Goal: Information Seeking & Learning: Check status

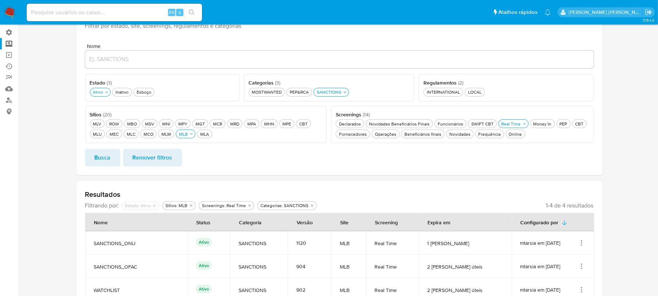
scroll to position [93, 0]
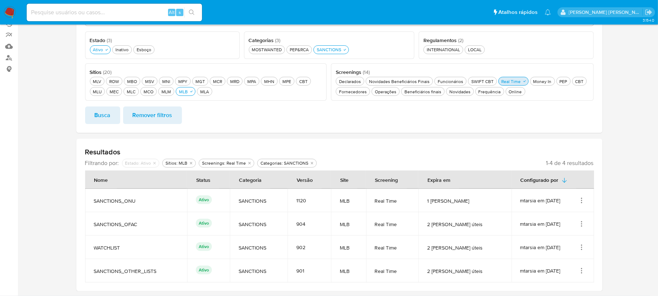
click at [509, 81] on div "Real Time Real Time" at bounding box center [512, 81] width 22 height 6
click at [537, 82] on div "Money In Money In" at bounding box center [538, 81] width 21 height 6
click at [105, 120] on span "Busca" at bounding box center [103, 115] width 16 height 16
click at [582, 200] on icon "Ações" at bounding box center [581, 200] width 7 height 7
drag, startPoint x: 558, startPoint y: 216, endPoint x: 559, endPoint y: 219, distance: 3.7
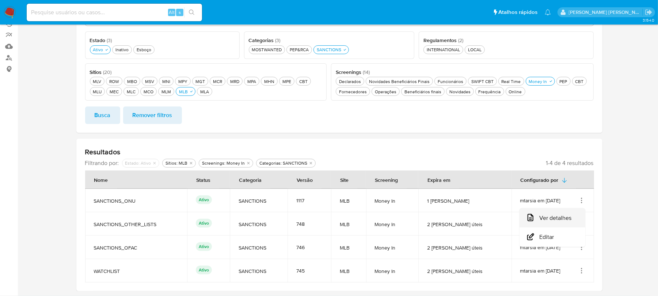
click at [559, 219] on button "Ver detalhes" at bounding box center [553, 217] width 66 height 19
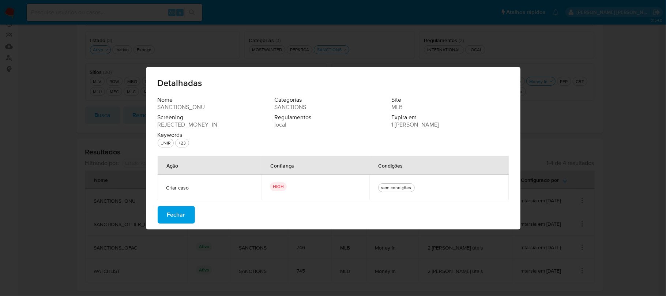
click at [178, 212] on span "Fechar" at bounding box center [176, 215] width 18 height 16
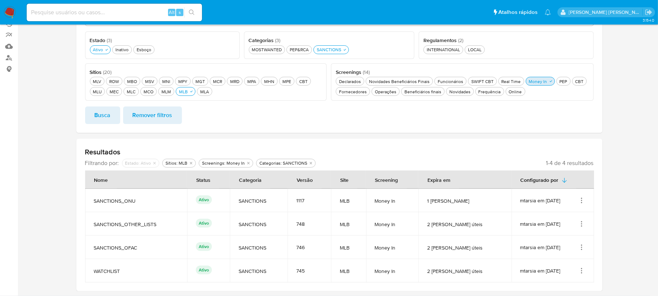
click at [543, 81] on div "Money In Money In" at bounding box center [538, 81] width 21 height 6
click at [437, 91] on div "Beneficiários finais Beneficiários finais" at bounding box center [423, 91] width 40 height 6
click at [104, 112] on span "Busca" at bounding box center [103, 115] width 16 height 16
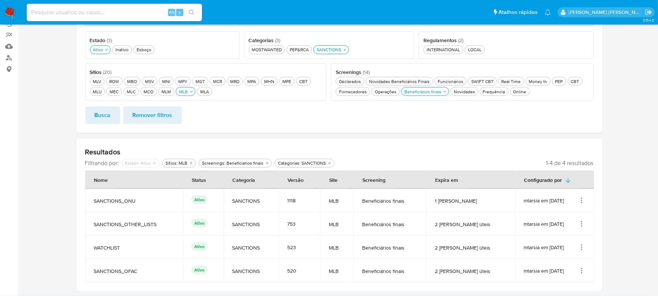
click at [578, 200] on icon "Ações" at bounding box center [581, 200] width 7 height 7
click at [548, 213] on button "Ver detalhes" at bounding box center [553, 217] width 66 height 19
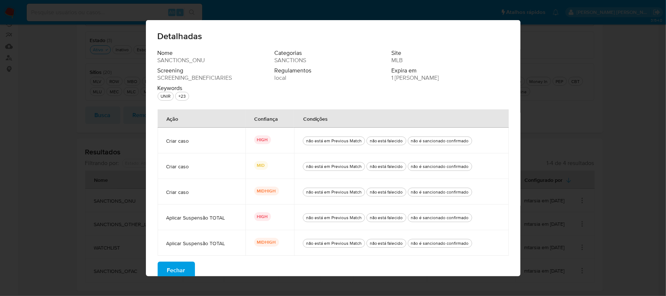
click at [177, 266] on span "Fechar" at bounding box center [176, 270] width 18 height 16
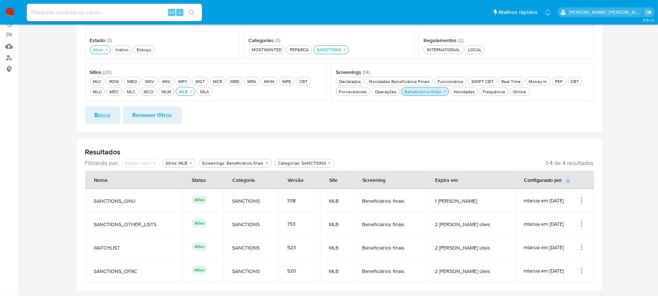
click at [421, 91] on div "Beneficiários finais Beneficiários finais" at bounding box center [423, 91] width 40 height 6
click at [459, 91] on div "Novidades Novidades" at bounding box center [460, 91] width 24 height 6
click at [102, 118] on span "Busca" at bounding box center [103, 115] width 16 height 16
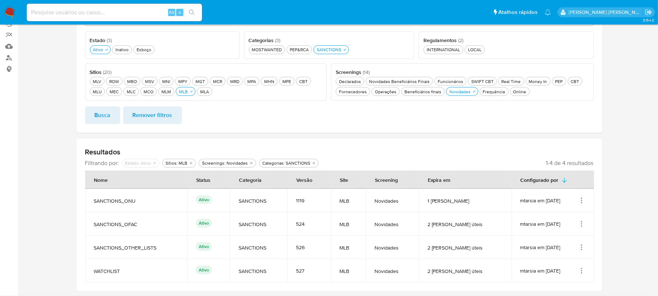
click at [585, 202] on icon "Ações" at bounding box center [581, 200] width 7 height 7
click at [560, 214] on button "Ver detalhes" at bounding box center [553, 217] width 66 height 19
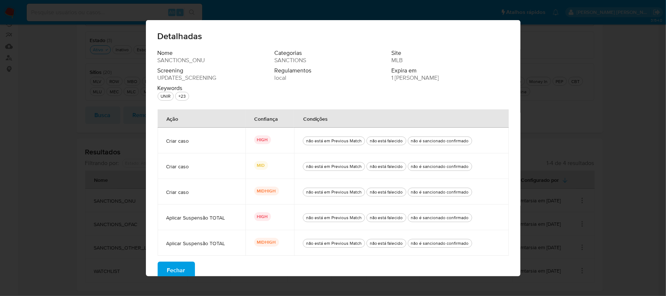
click at [174, 268] on span "Fechar" at bounding box center [176, 270] width 18 height 16
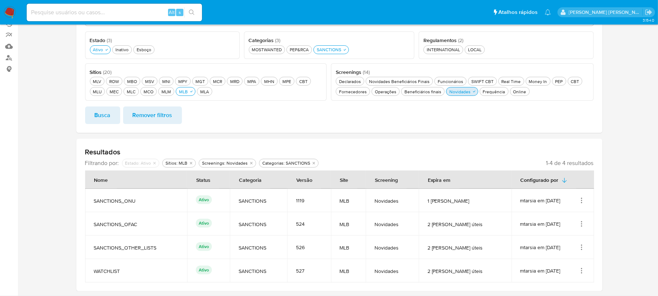
click at [459, 91] on div "Novidades Novidades" at bounding box center [460, 91] width 24 height 6
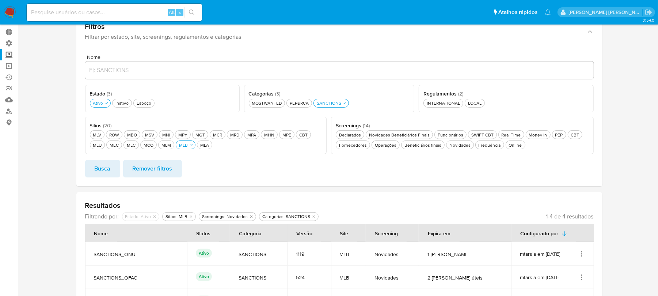
scroll to position [0, 0]
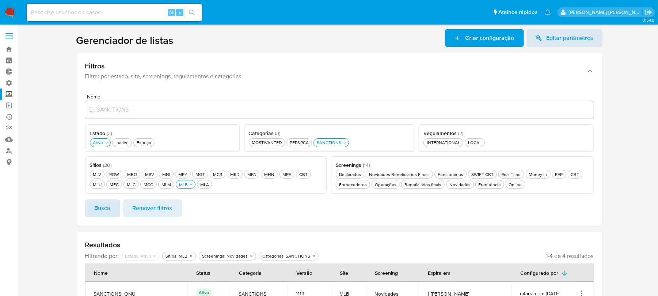
click at [94, 208] on button "Busca" at bounding box center [102, 208] width 35 height 18
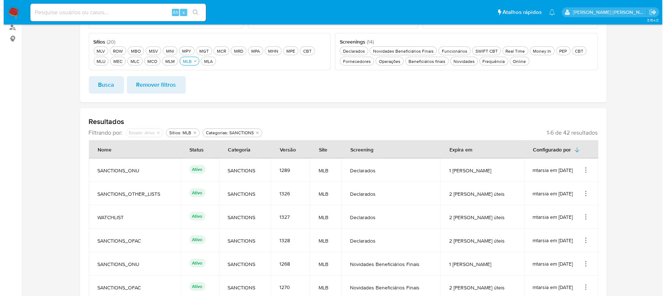
scroll to position [146, 0]
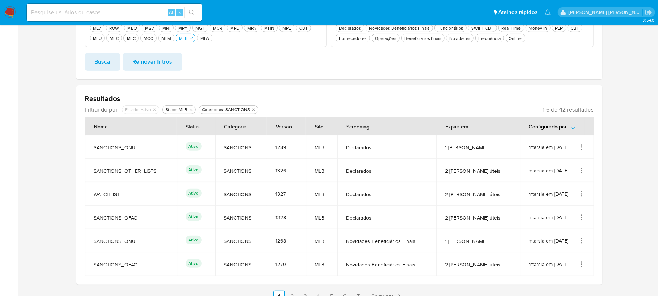
click at [581, 196] on icon "Ações" at bounding box center [581, 193] width 7 height 7
click at [565, 214] on button "Ver detalhes" at bounding box center [553, 210] width 66 height 19
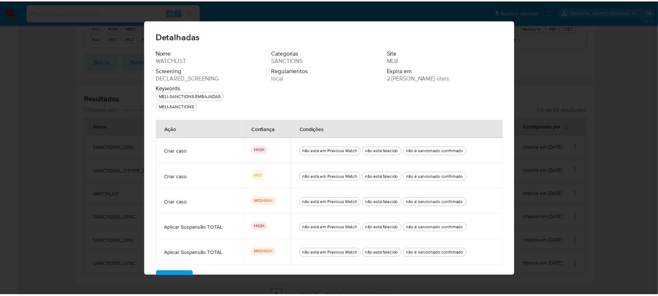
scroll to position [19, 0]
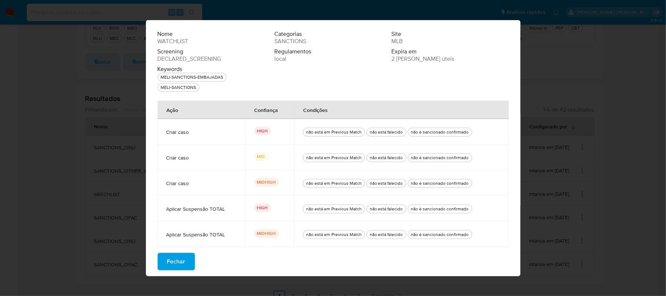
click at [171, 265] on span "Fechar" at bounding box center [176, 261] width 18 height 16
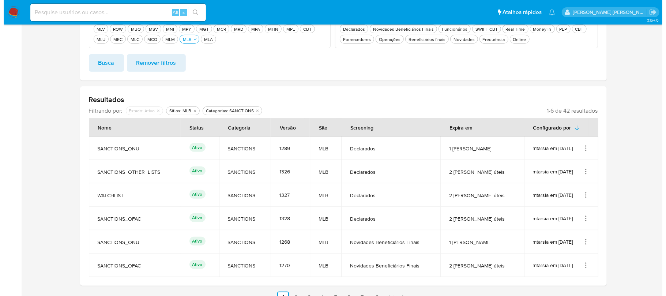
scroll to position [157, 0]
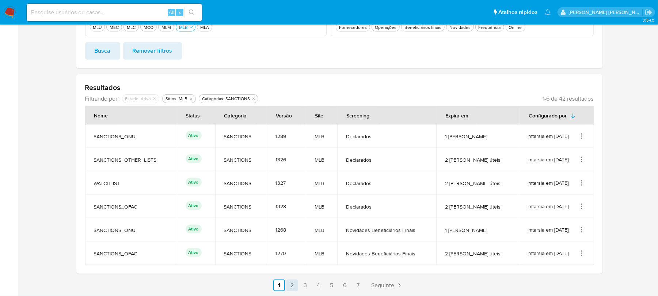
click at [292, 287] on link "2" at bounding box center [293, 285] width 12 height 12
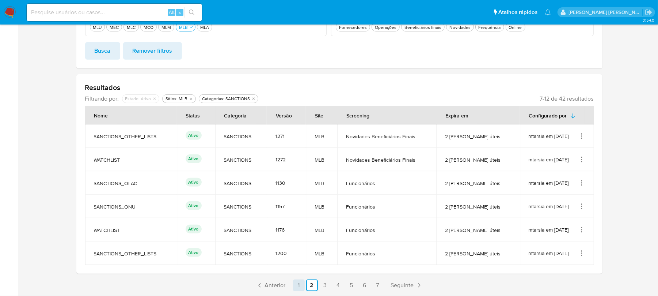
click at [300, 284] on link "1" at bounding box center [299, 285] width 12 height 12
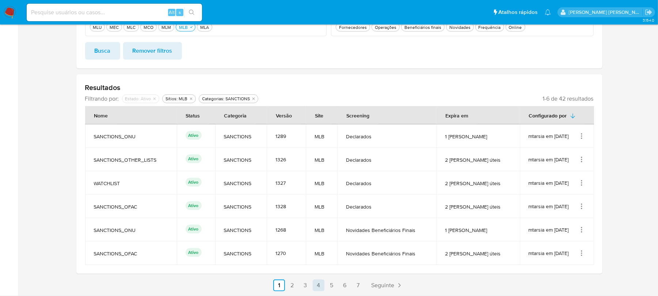
click at [318, 286] on link "4" at bounding box center [319, 285] width 12 height 12
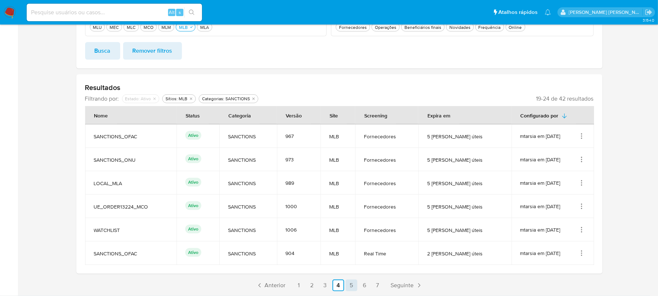
click at [350, 285] on link "5" at bounding box center [352, 285] width 12 height 12
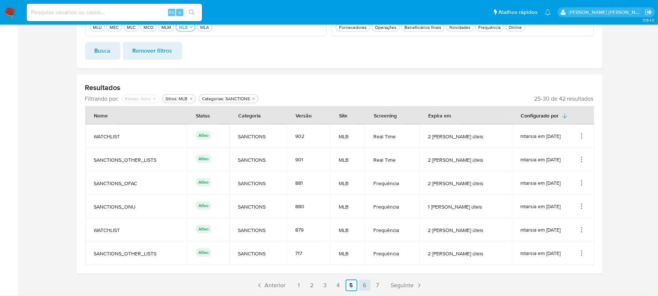
click at [360, 285] on link "6" at bounding box center [365, 285] width 12 height 12
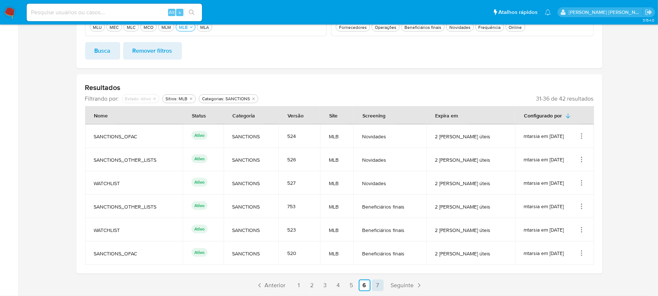
click at [377, 286] on link "7" at bounding box center [378, 285] width 12 height 12
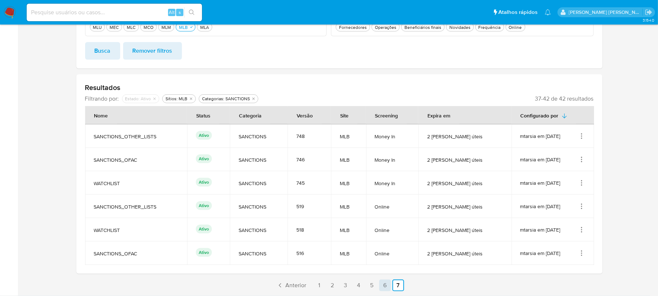
click at [384, 287] on link "6" at bounding box center [386, 285] width 12 height 12
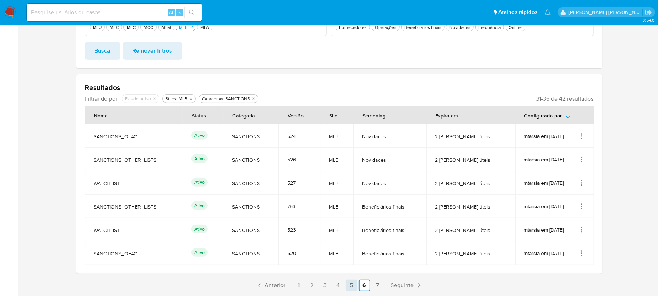
click at [352, 285] on link "5" at bounding box center [352, 285] width 12 height 12
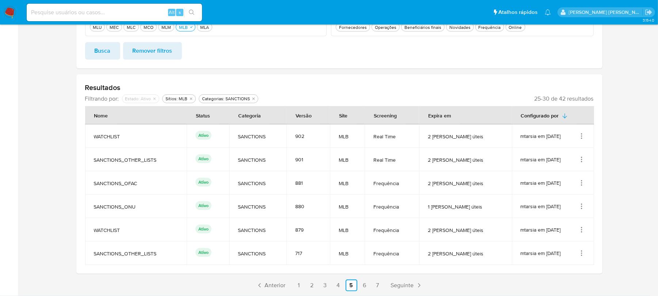
click at [584, 133] on icon "Ações" at bounding box center [581, 135] width 7 height 7
click at [545, 152] on button "Ver detalhes" at bounding box center [553, 153] width 66 height 19
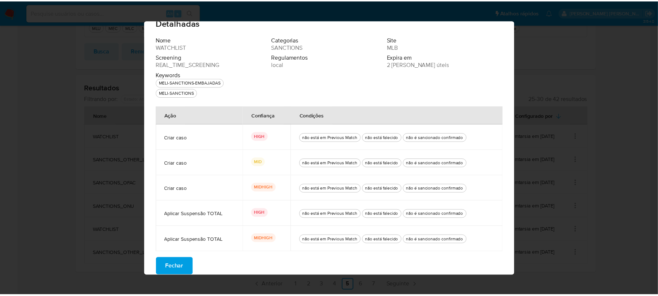
scroll to position [19, 0]
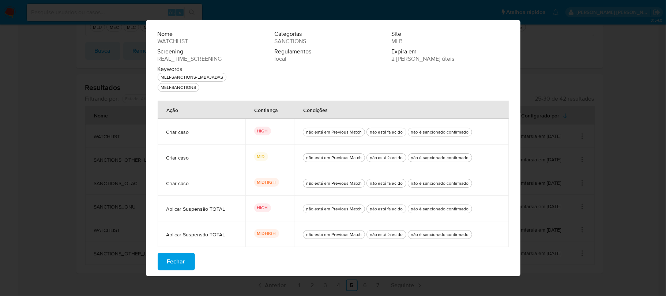
click at [172, 264] on span "Fechar" at bounding box center [176, 261] width 18 height 16
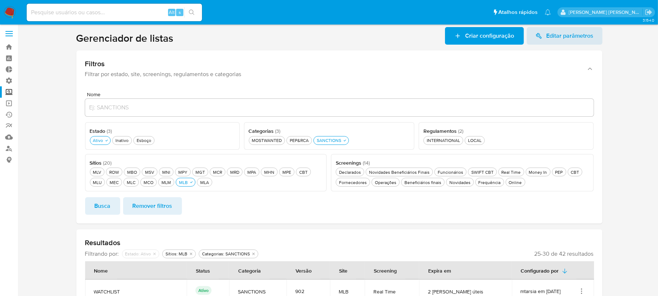
scroll to position [0, 0]
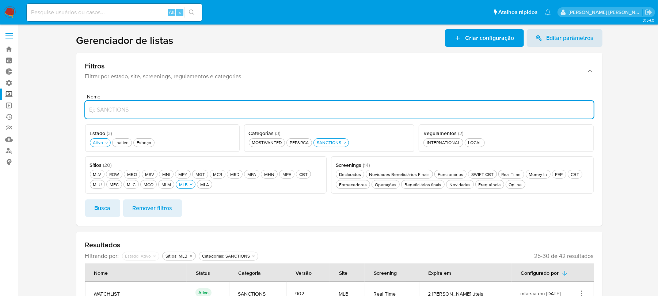
click at [122, 107] on input "Nome" at bounding box center [339, 110] width 509 height 10
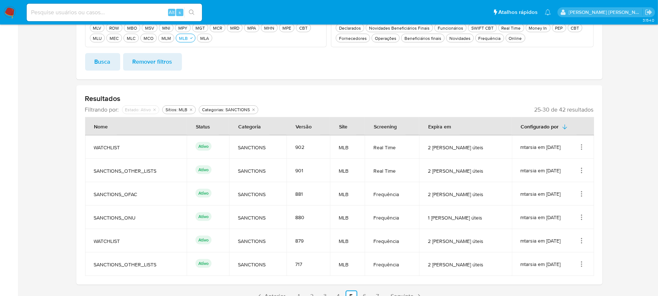
drag, startPoint x: 122, startPoint y: 149, endPoint x: 93, endPoint y: 148, distance: 29.3
click at [93, 148] on td "WATCHLIST" at bounding box center [136, 146] width 102 height 23
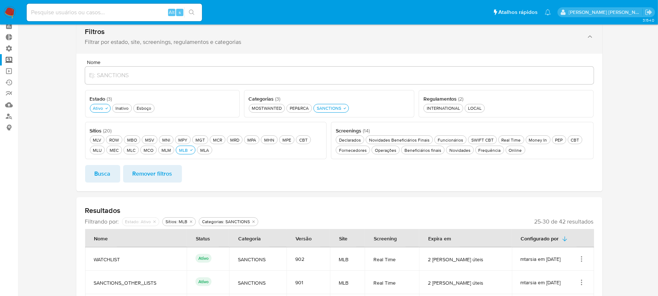
scroll to position [0, 0]
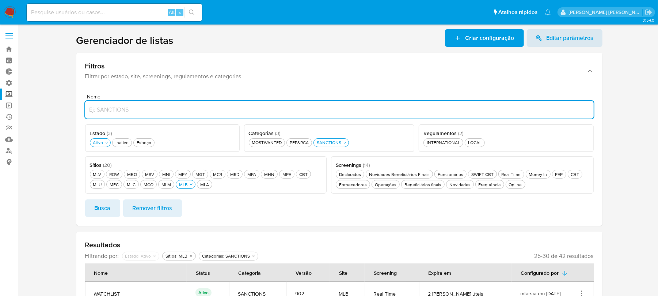
click at [118, 110] on input "Nome" at bounding box center [339, 110] width 509 height 10
paste input "WATCHLIST"
type input "WATCHLIST"
click at [85, 199] on button "Busca" at bounding box center [102, 208] width 35 height 18
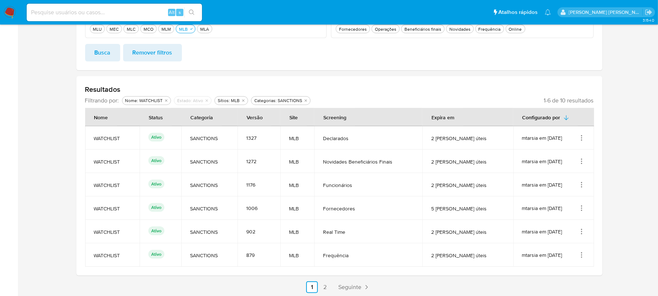
scroll to position [157, 0]
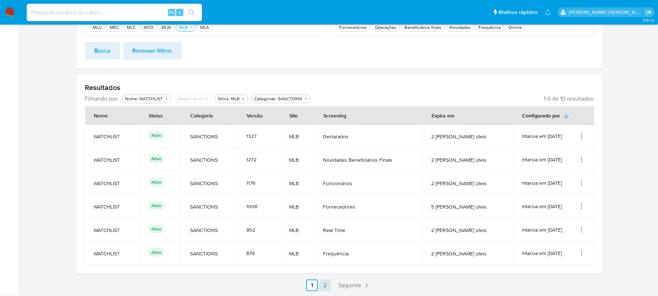
click at [325, 287] on link "2" at bounding box center [326, 285] width 12 height 12
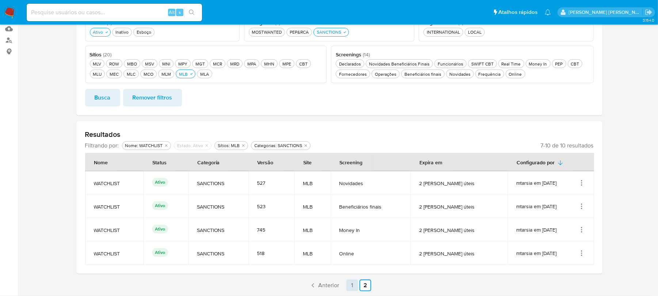
click at [353, 285] on link "1" at bounding box center [353, 285] width 12 height 12
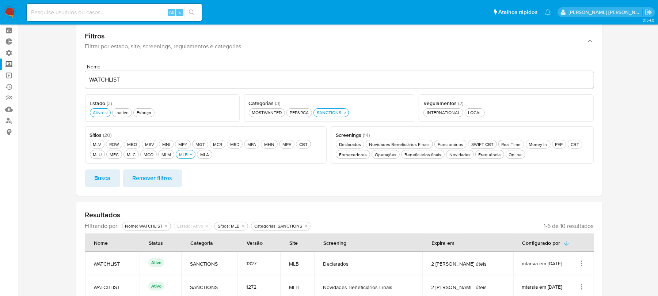
scroll to position [11, 0]
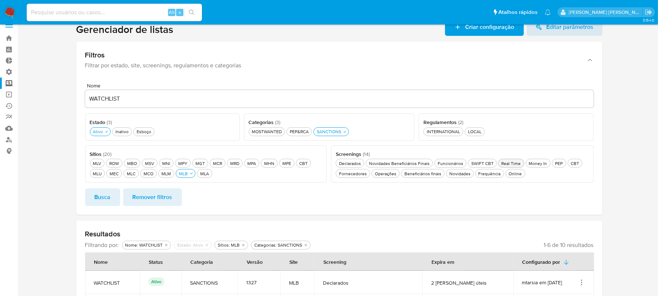
click at [507, 164] on div "Real Time Real Time" at bounding box center [512, 163] width 22 height 6
click at [540, 166] on div "Money In Money In" at bounding box center [542, 163] width 21 height 6
click at [441, 175] on div "Beneficiários finais Beneficiários finais" at bounding box center [440, 173] width 40 height 6
click at [480, 174] on div "Novidades Novidades" at bounding box center [481, 173] width 24 height 6
click at [100, 197] on span "Busca" at bounding box center [103, 197] width 16 height 16
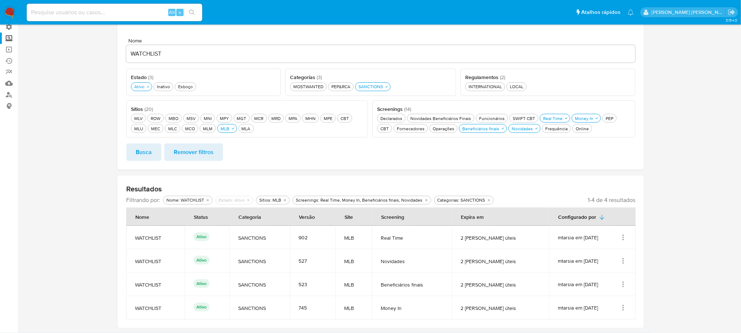
scroll to position [56, 0]
